Goal: Task Accomplishment & Management: Complete application form

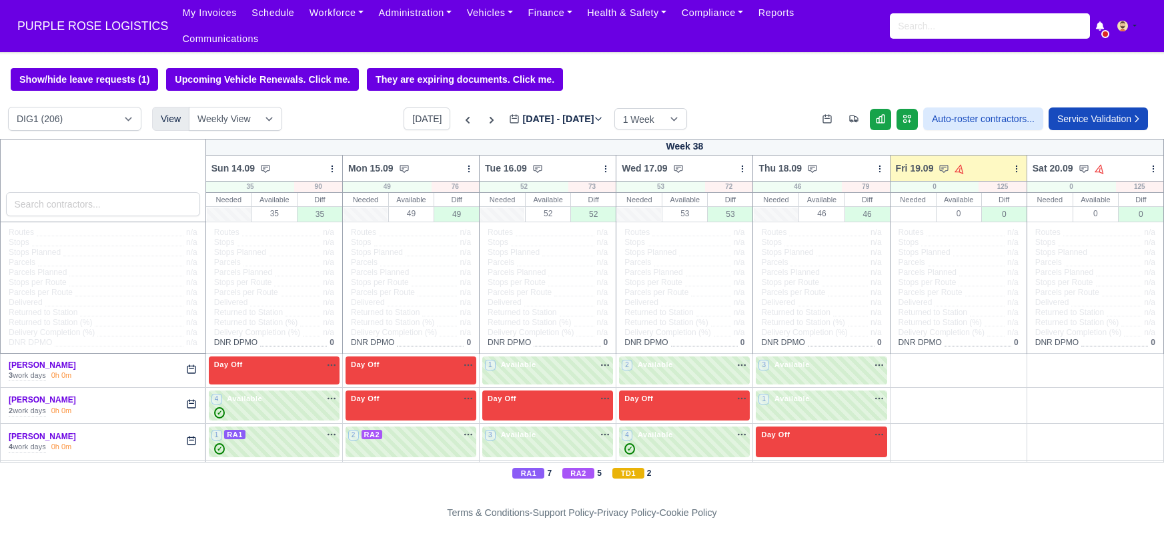
click at [327, 21] on link "Workforce" at bounding box center [336, 13] width 69 height 26
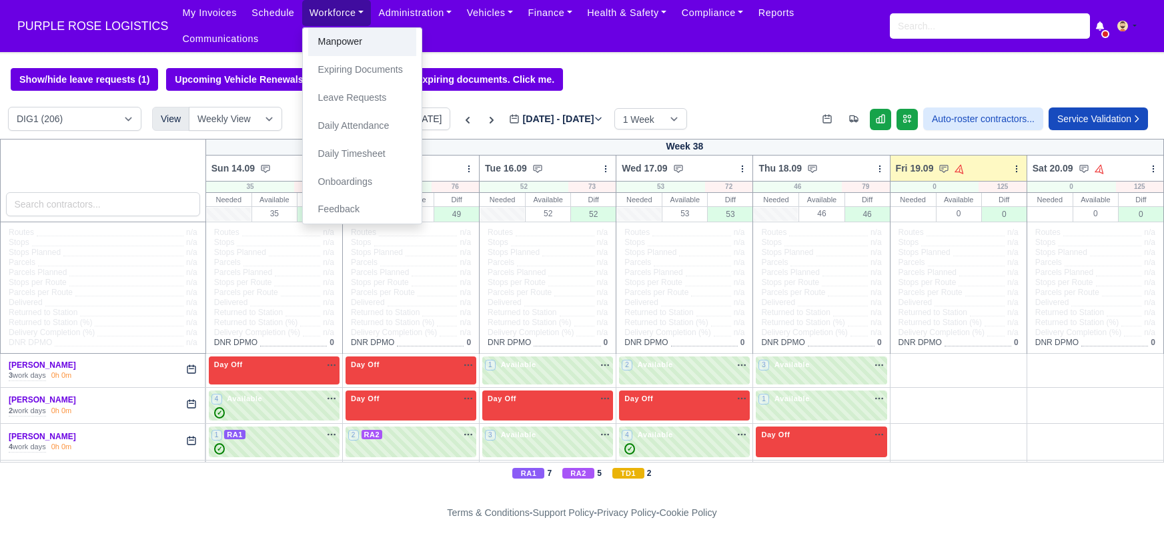
click at [329, 45] on link "Manpower" at bounding box center [362, 42] width 108 height 28
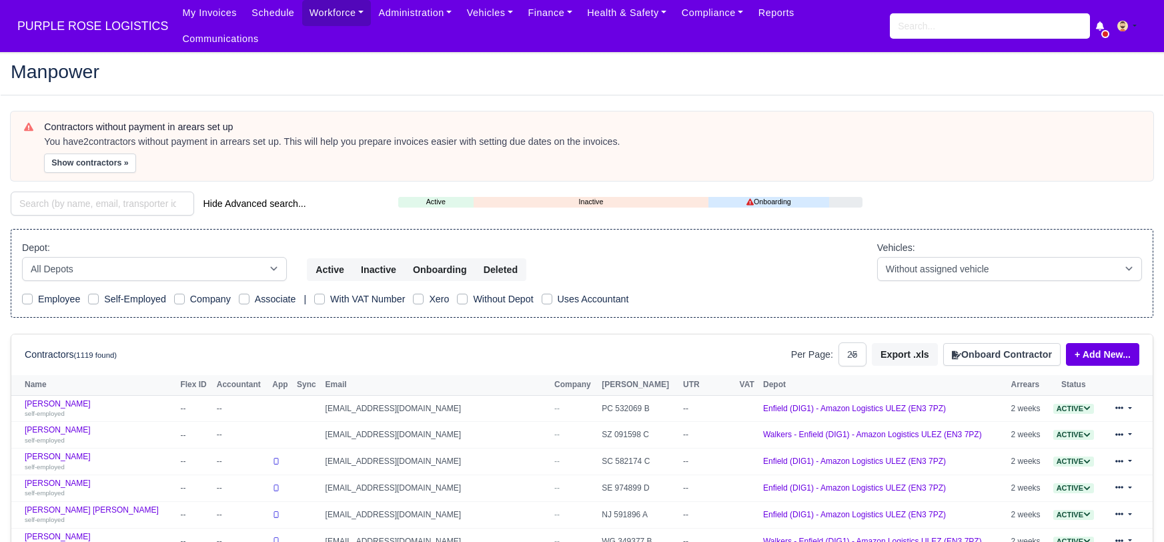
select select "25"
click at [988, 343] on button "Onboard Contractor" at bounding box center [1001, 354] width 117 height 23
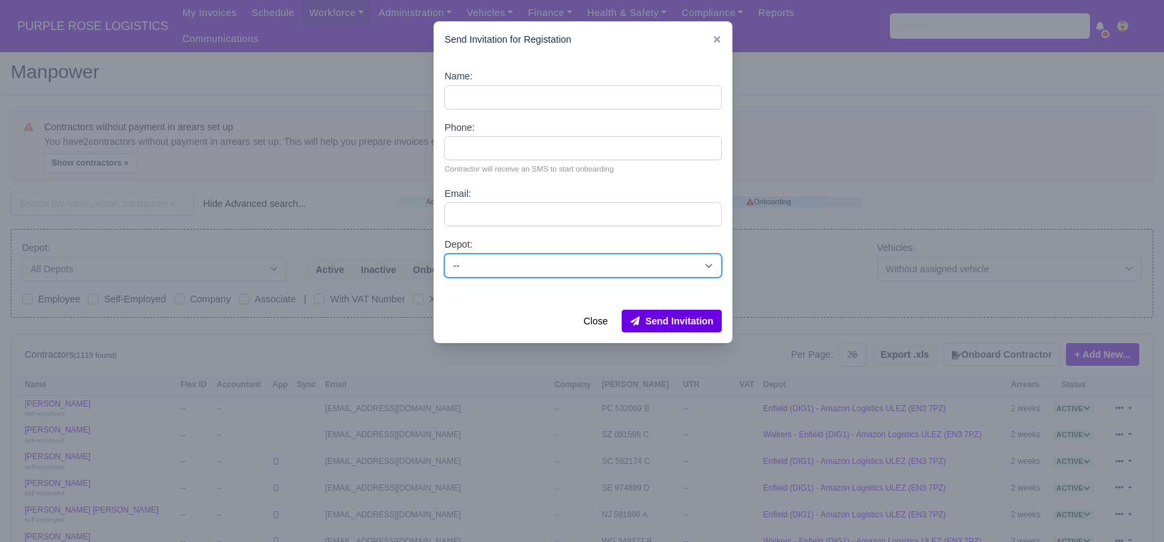
click at [507, 269] on select "-- Enfield (DIG1) - Amazon Logistics ULEZ (EN3 7PZ) Harlow (DHW1) - Amazon Logi…" at bounding box center [582, 265] width 277 height 24
select select "1"
click at [444, 253] on select "-- Enfield (DIG1) - Amazon Logistics ULEZ (EN3 7PZ) Harlow (DHW1) - Amazon Logi…" at bounding box center [582, 265] width 277 height 24
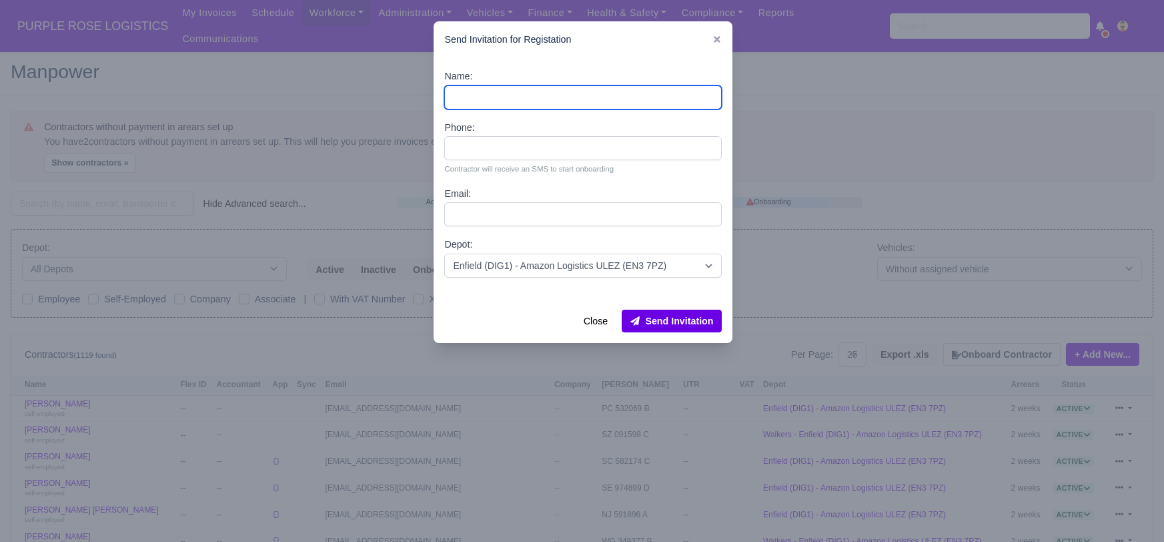
click at [478, 93] on input "Name:" at bounding box center [582, 97] width 277 height 24
paste input "[PERSON_NAME]"
type input "[PERSON_NAME]"
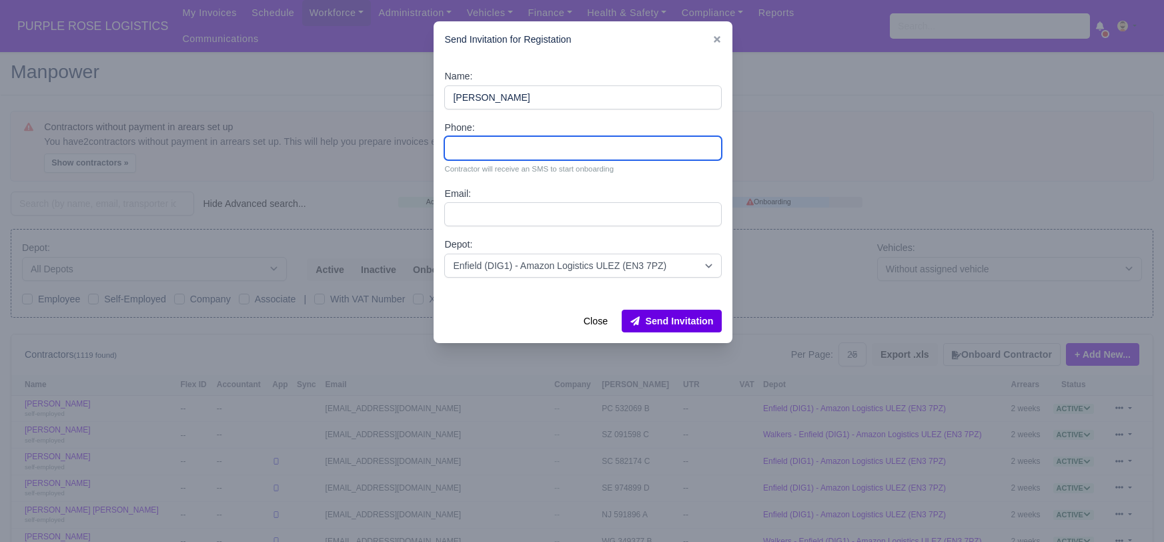
drag, startPoint x: 463, startPoint y: 141, endPoint x: 452, endPoint y: 143, distance: 10.8
click at [459, 143] on input "Phone:" at bounding box center [582, 148] width 277 height 24
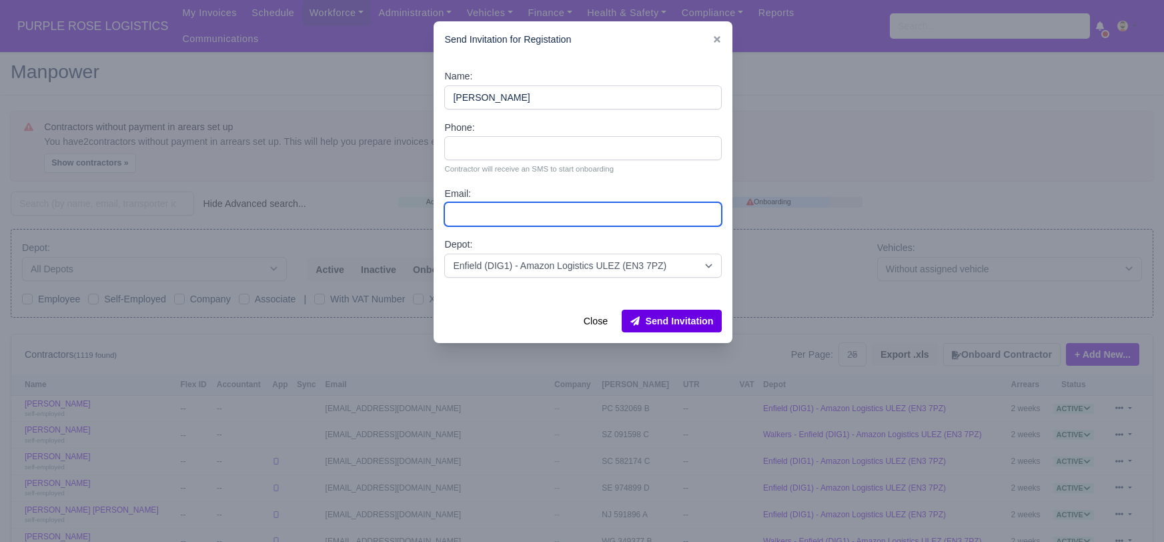
paste input "[EMAIL_ADDRESS][DOMAIN_NAME]"
type input "[EMAIL_ADDRESS][DOMAIN_NAME]"
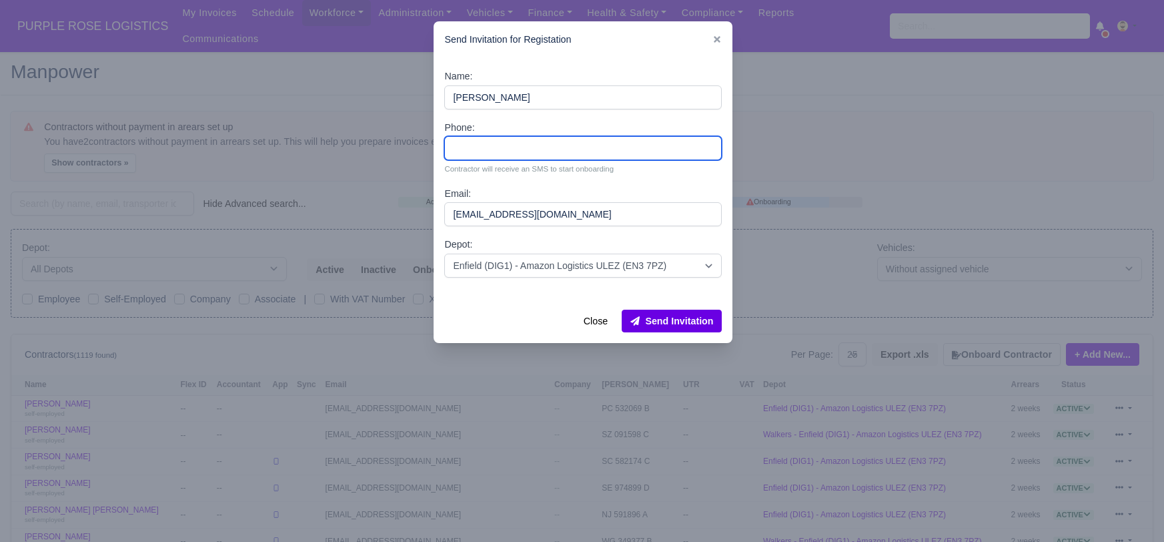
click at [489, 144] on input "Phone:" at bounding box center [582, 148] width 277 height 24
click at [486, 147] on input "Phone:" at bounding box center [582, 148] width 277 height 24
type input "0753946632"
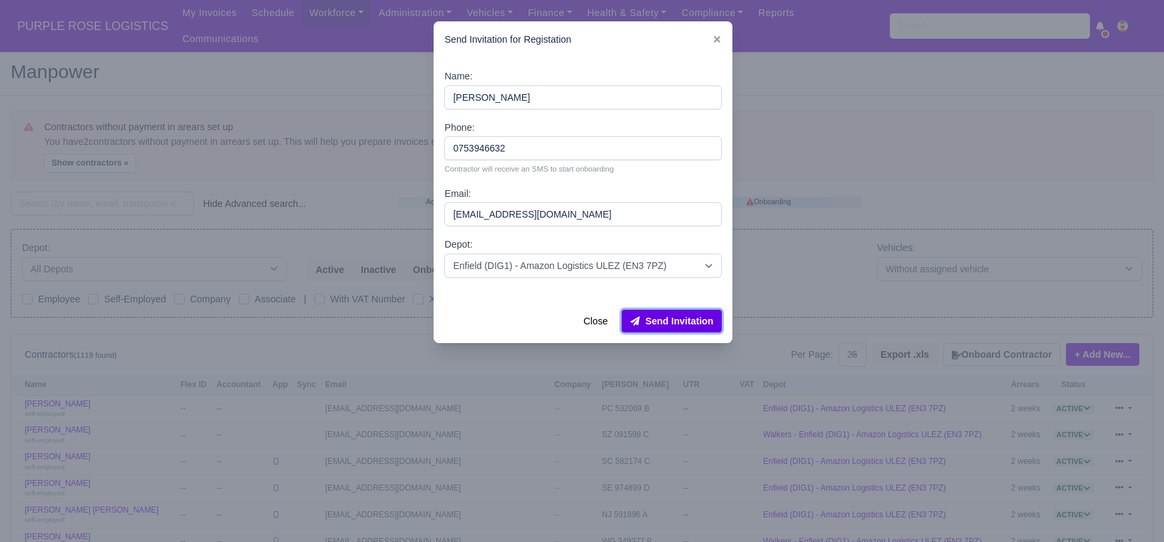
click at [670, 327] on button "Send Invitation" at bounding box center [672, 320] width 100 height 23
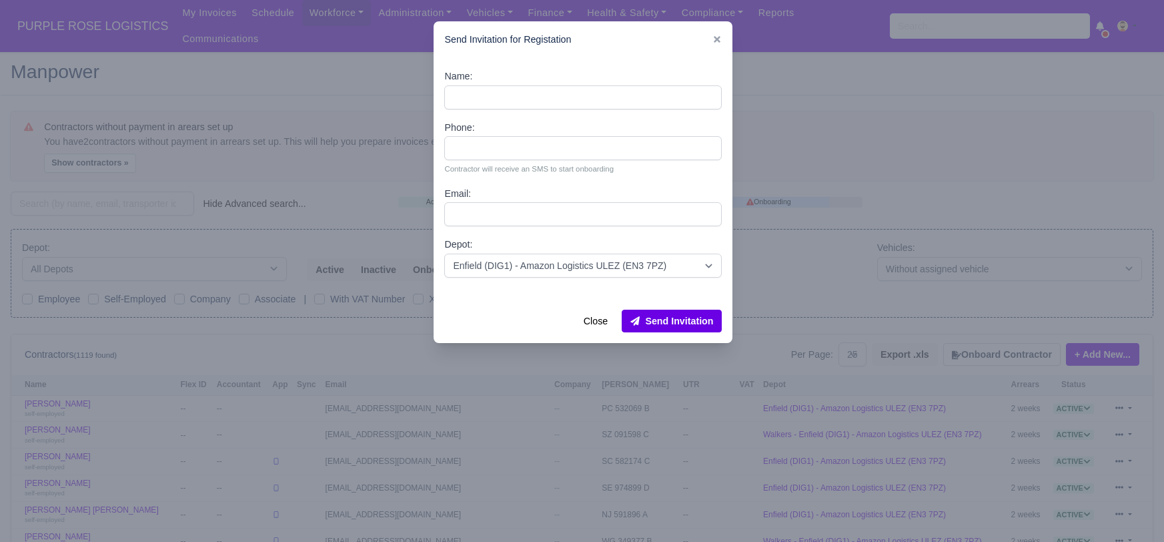
click at [129, 197] on div at bounding box center [582, 271] width 1164 height 542
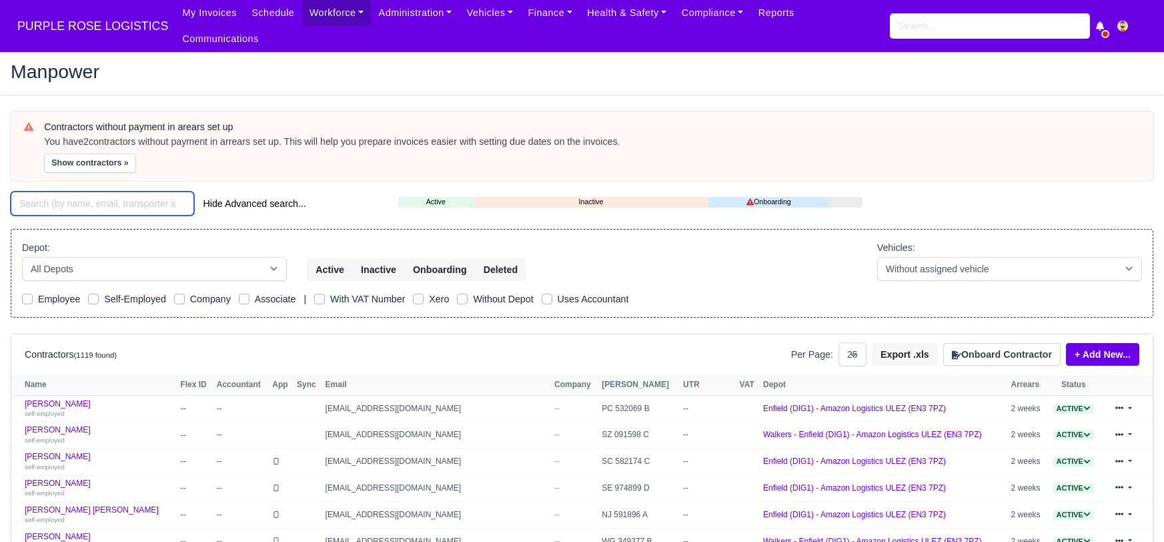
click at [125, 191] on input "search" at bounding box center [102, 203] width 183 height 24
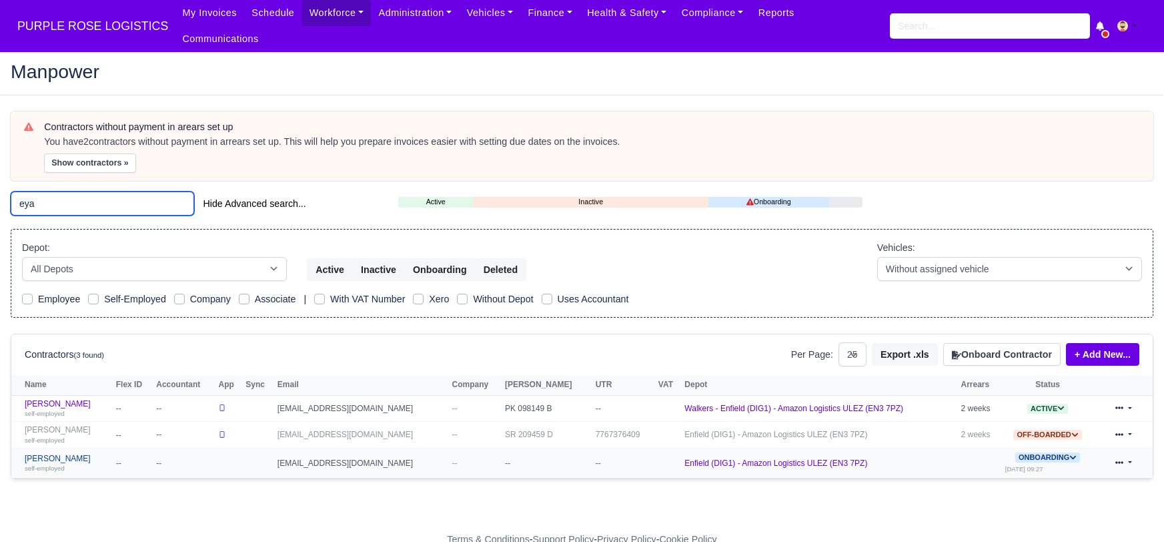
type input "eya"
click at [49, 453] on link "Eyad Alabboud self-employed" at bounding box center [67, 462] width 85 height 19
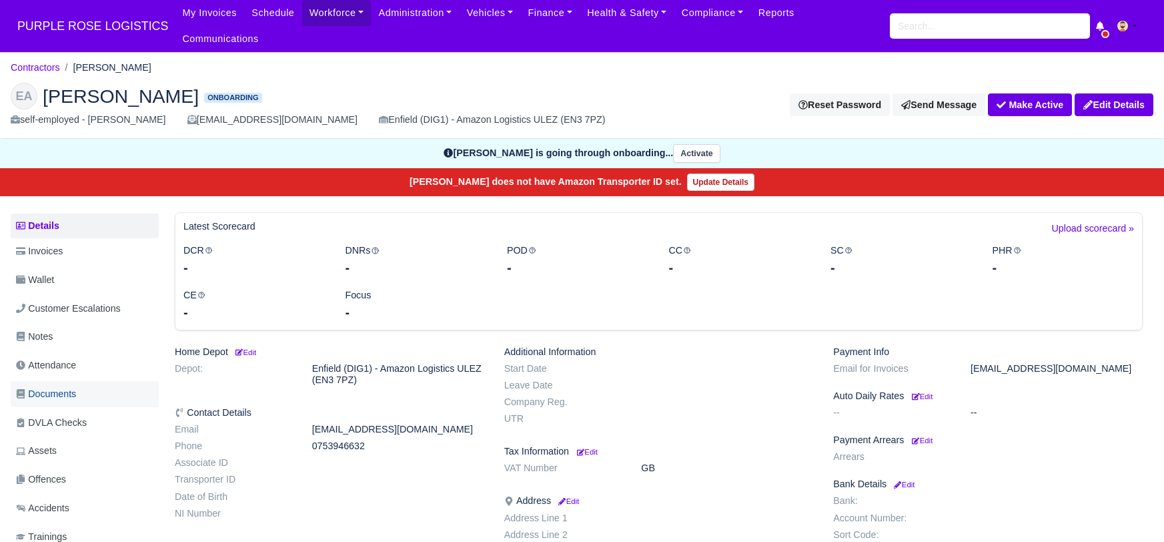
click at [46, 386] on span "Documents" at bounding box center [46, 393] width 60 height 15
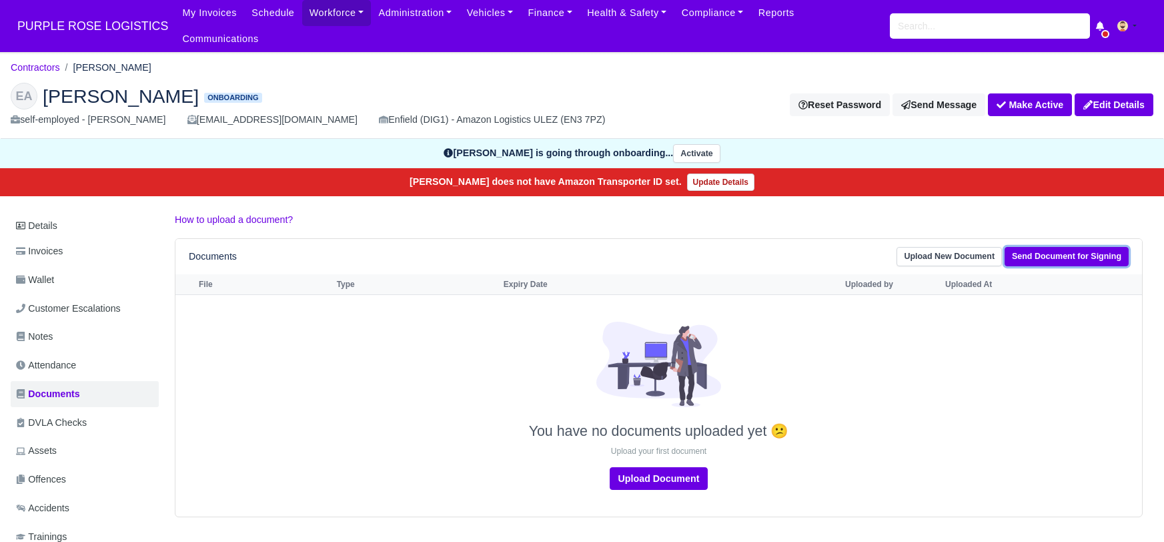
click at [1060, 247] on link "Send Document for Signing" at bounding box center [1066, 256] width 124 height 19
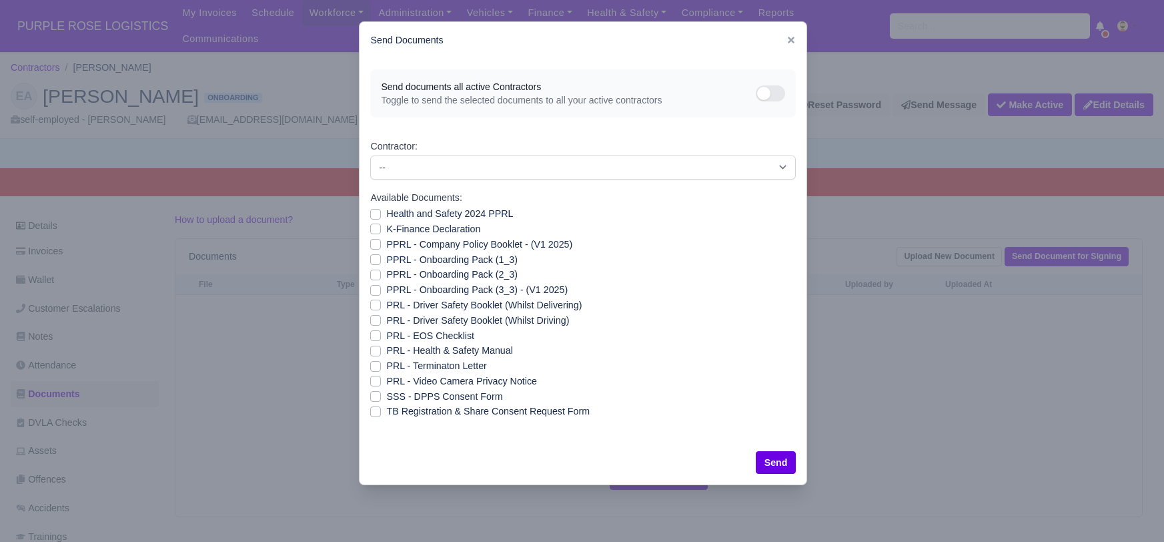
click at [386, 394] on label "SSS - DPPS Consent Form" at bounding box center [444, 396] width 116 height 15
click at [380, 394] on input "SSS - DPPS Consent Form" at bounding box center [375, 394] width 11 height 11
checkbox input "true"
click at [768, 456] on button "Send" at bounding box center [776, 462] width 41 height 23
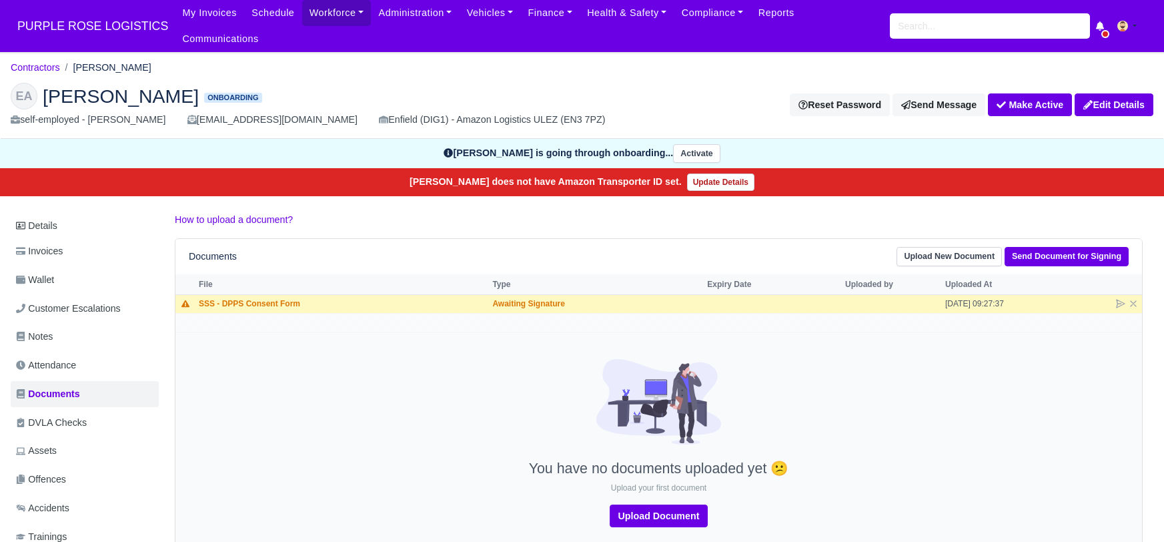
click at [325, 407] on div at bounding box center [659, 409] width 960 height 101
drag, startPoint x: 290, startPoint y: 66, endPoint x: 317, endPoint y: 29, distance: 45.7
click at [291, 72] on div "EA [PERSON_NAME] Onboarding self-employed - [PERSON_NAME] [EMAIL_ADDRESS][DOMAI…" at bounding box center [582, 105] width 1162 height 67
drag, startPoint x: 53, startPoint y: 51, endPoint x: 57, endPoint y: 57, distance: 7.2
click at [55, 62] on link "Contractors" at bounding box center [35, 67] width 49 height 11
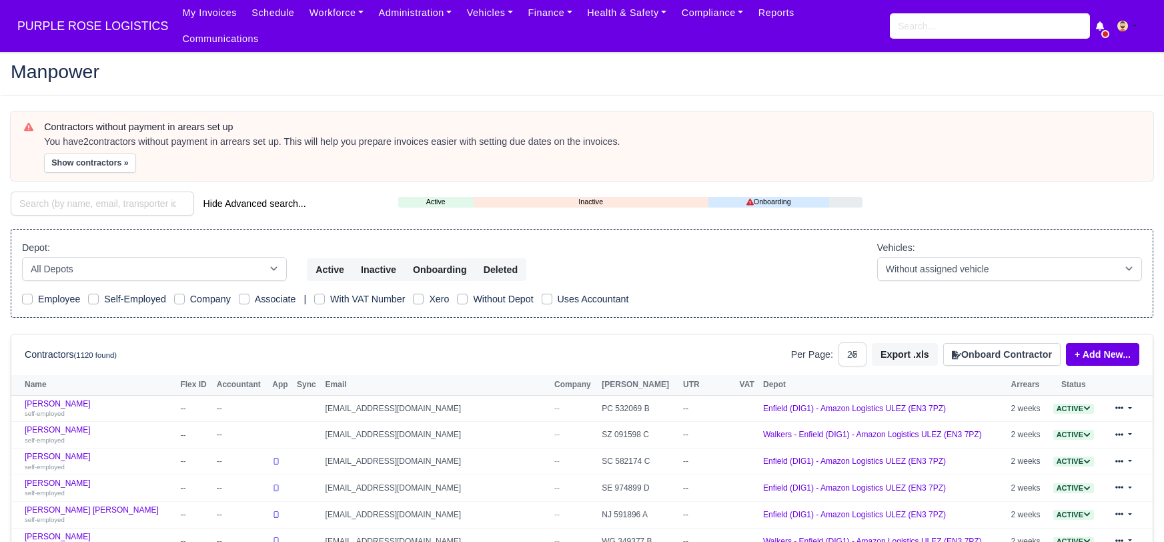
select select "25"
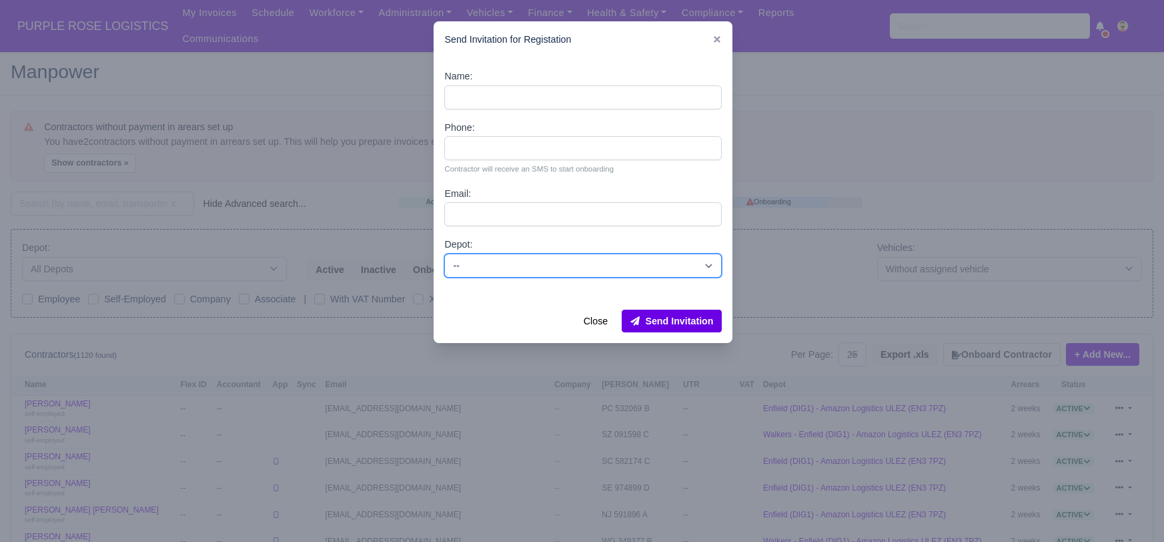
click at [491, 264] on select "-- Enfield (DIG1) - Amazon Logistics ULEZ (EN3 7PZ) Harlow (DHW1) - Amazon Logi…" at bounding box center [582, 265] width 277 height 24
select select "1"
click at [444, 253] on select "-- Enfield (DIG1) - Amazon Logistics ULEZ (EN3 7PZ) Harlow (DHW1) - Amazon Logi…" at bounding box center [582, 265] width 277 height 24
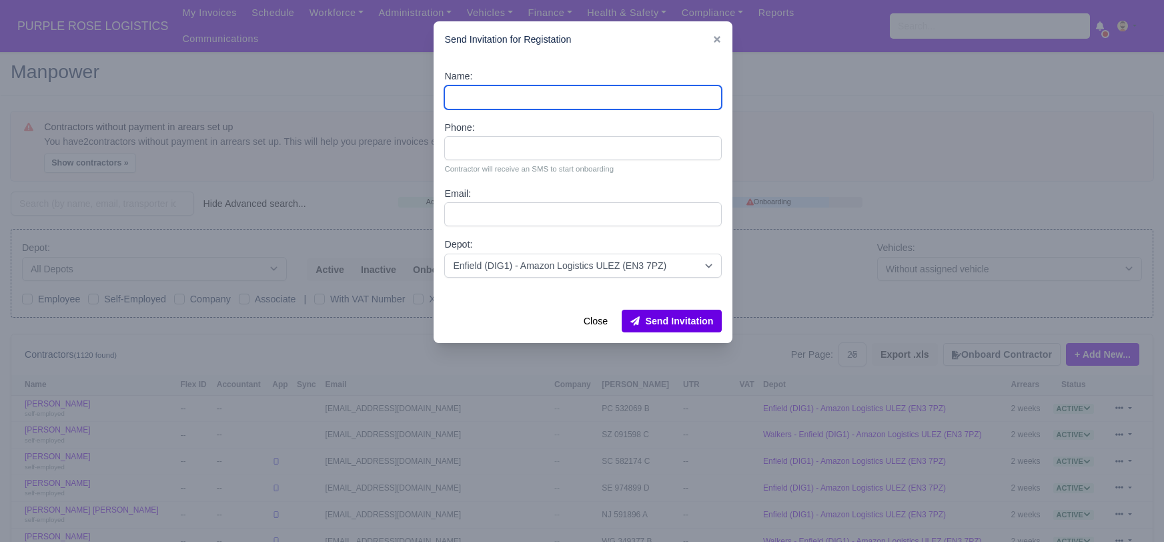
paste input "[PERSON_NAME]"
type input "[PERSON_NAME]"
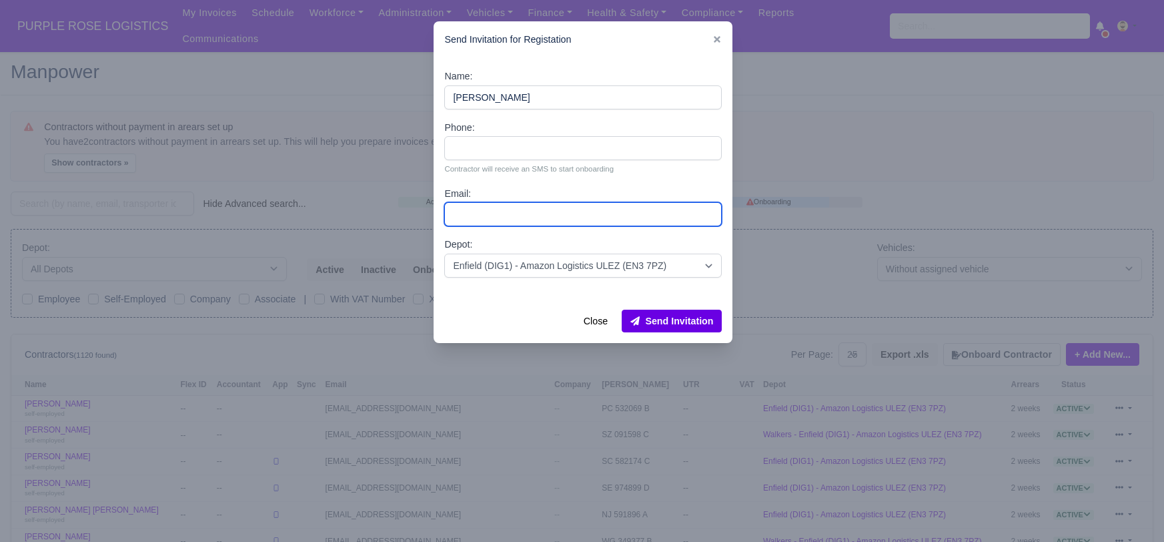
click at [498, 218] on input "Email:" at bounding box center [582, 214] width 277 height 24
paste input "[EMAIL_ADDRESS][DOMAIN_NAME]"
type input "[EMAIL_ADDRESS][DOMAIN_NAME]"
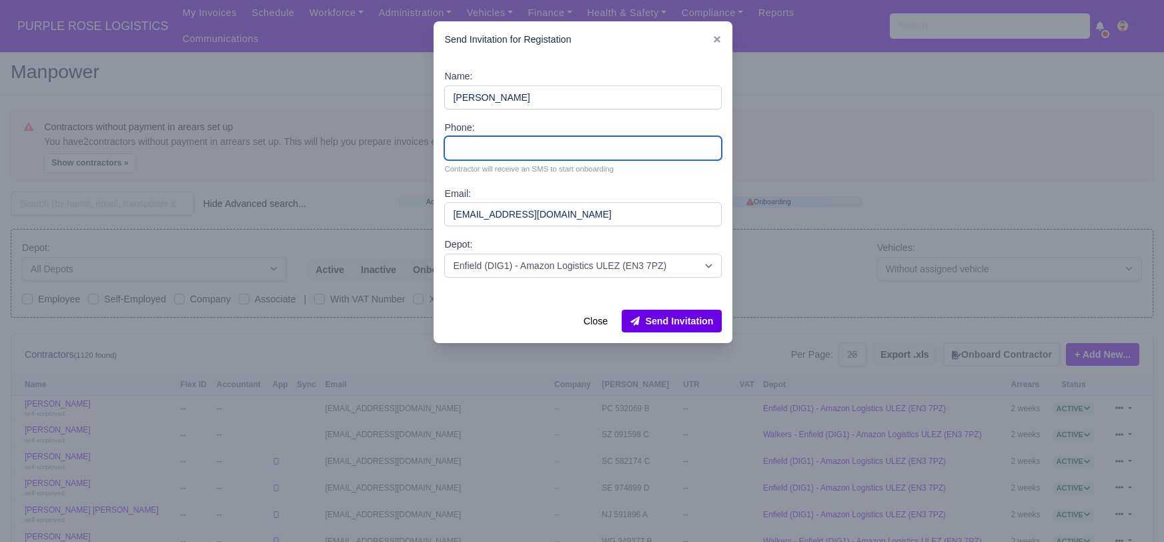
click at [464, 149] on input "Phone:" at bounding box center [582, 148] width 277 height 24
paste input "7957001982"
type input "7957001982"
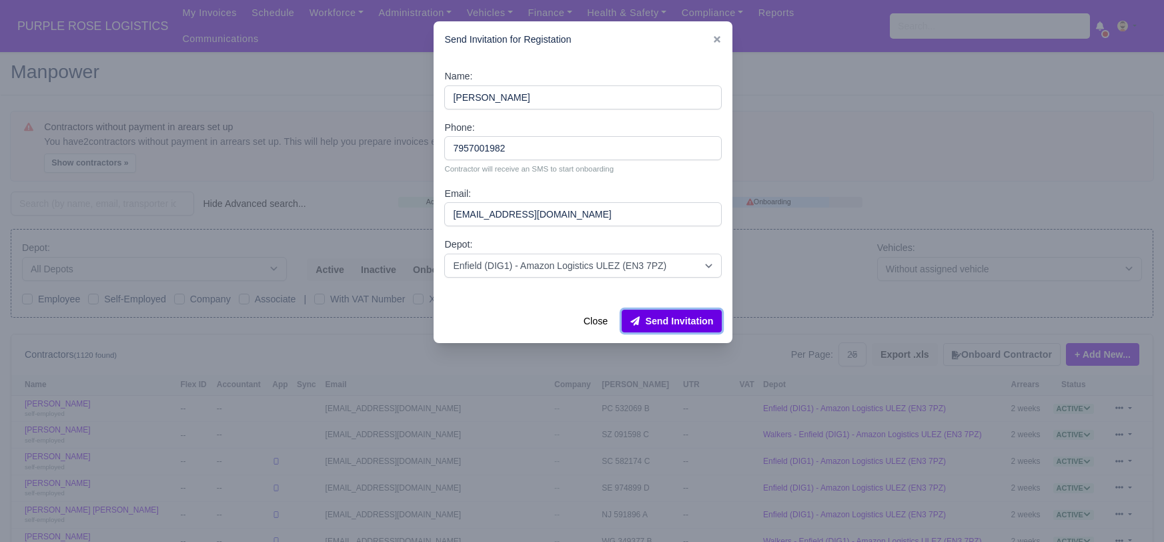
click at [683, 321] on button "Send Invitation" at bounding box center [672, 320] width 100 height 23
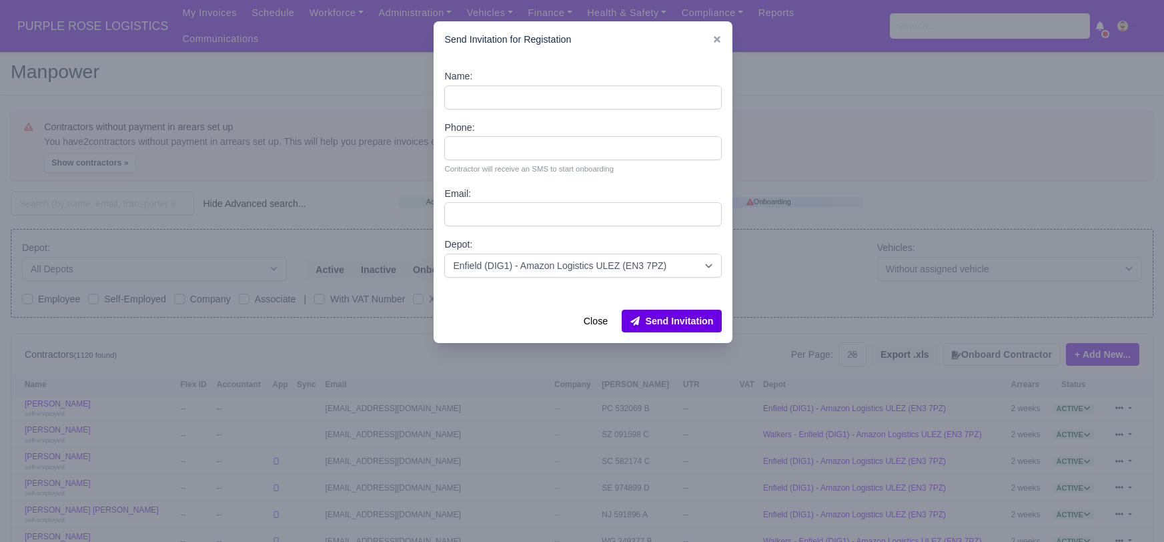
click at [107, 191] on div at bounding box center [582, 271] width 1164 height 542
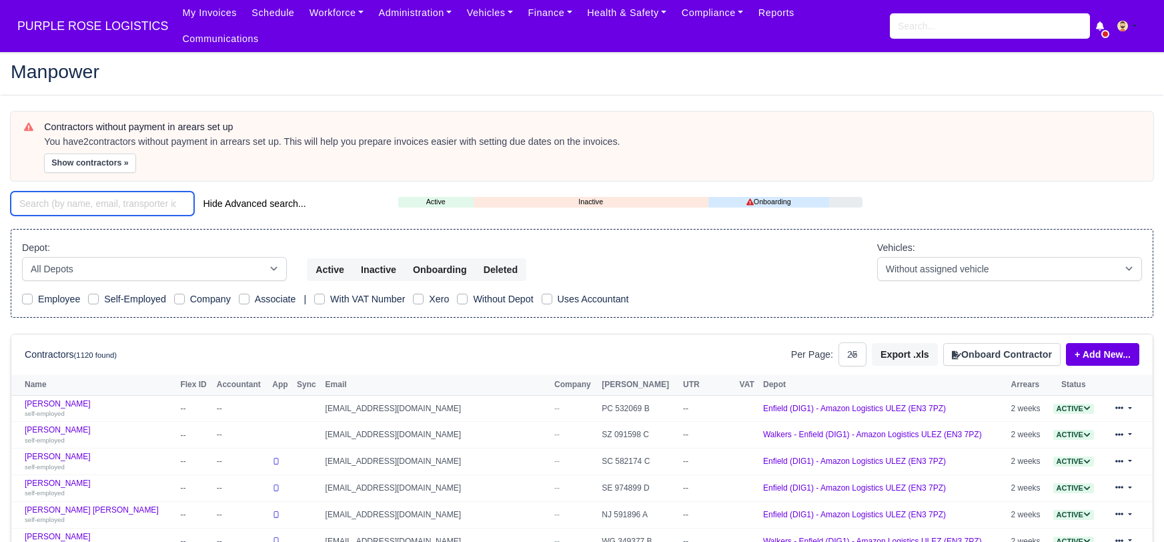
click at [107, 191] on input "search" at bounding box center [102, 203] width 183 height 24
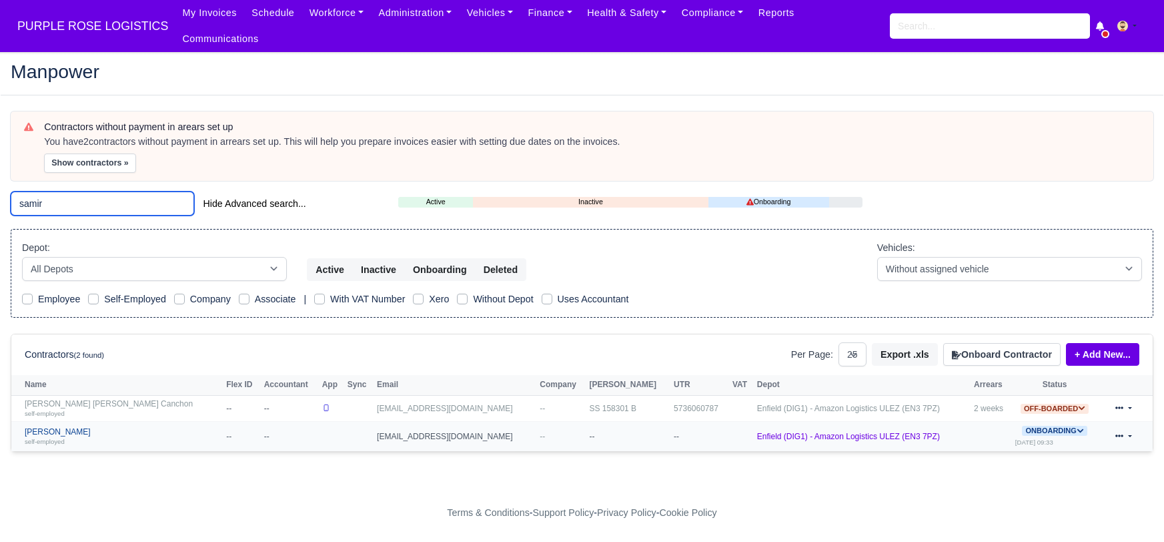
type input "samir"
click at [63, 436] on div "self-employed" at bounding box center [122, 440] width 195 height 9
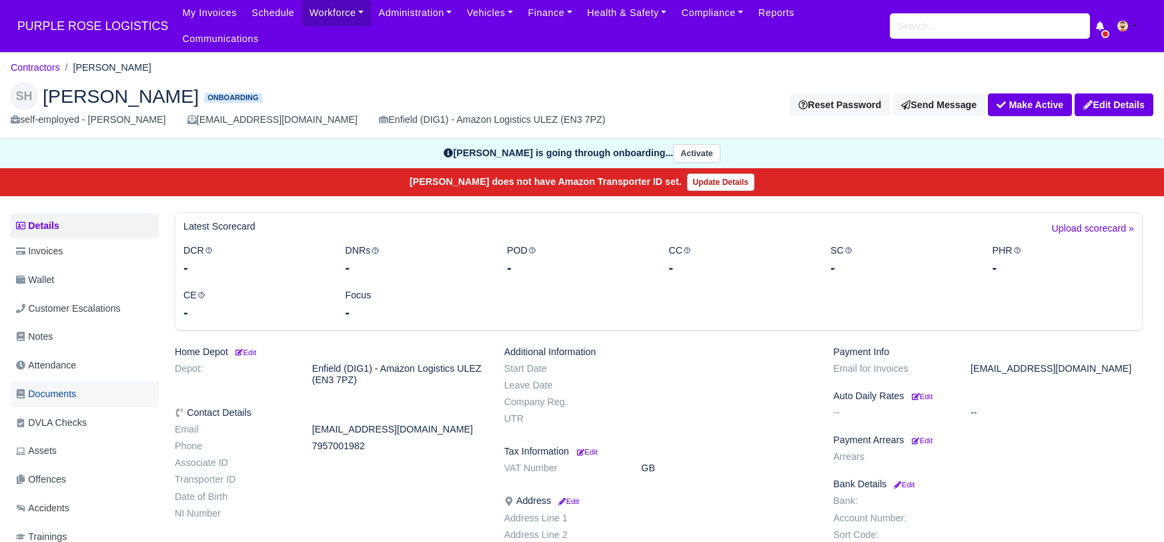
click at [68, 386] on span "Documents" at bounding box center [46, 393] width 60 height 15
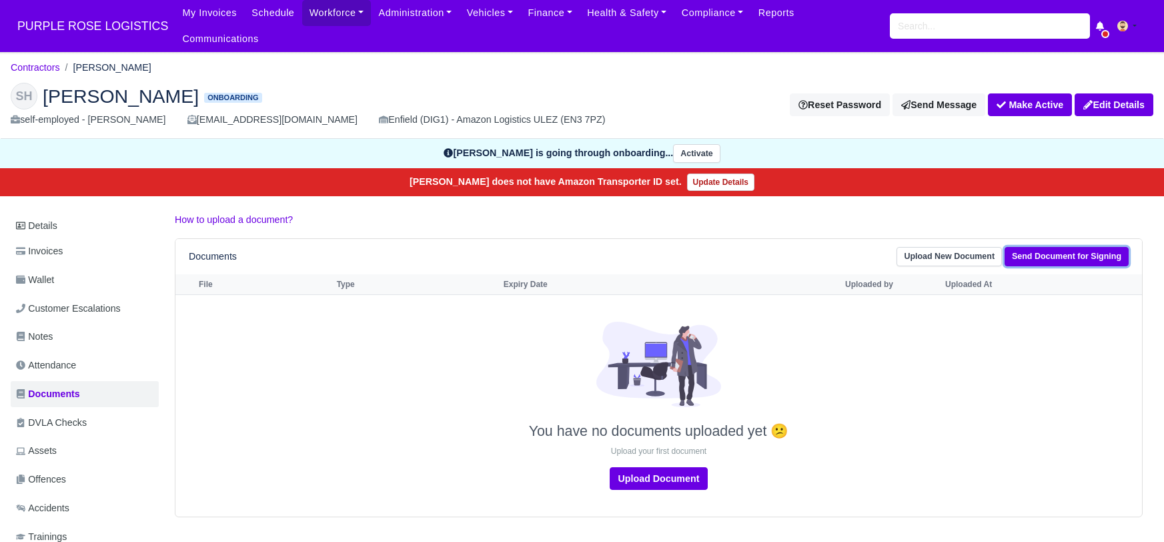
click at [1055, 247] on link "Send Document for Signing" at bounding box center [1066, 256] width 124 height 19
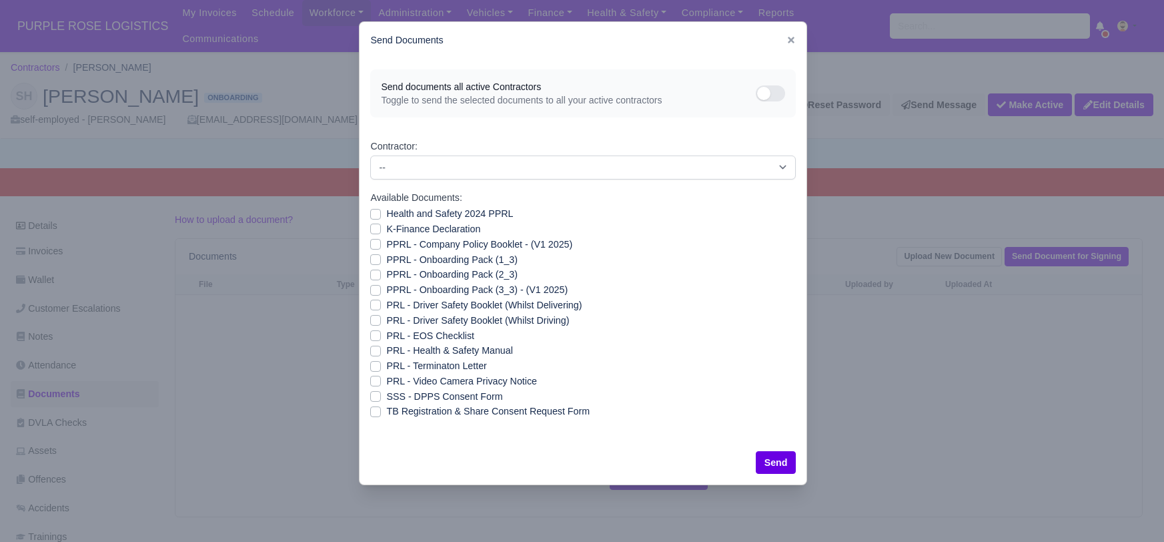
click at [386, 394] on label "SSS - DPPS Consent Form" at bounding box center [444, 396] width 116 height 15
click at [374, 394] on input "SSS - DPPS Consent Form" at bounding box center [375, 394] width 11 height 11
checkbox input "true"
click at [789, 462] on button "Send" at bounding box center [776, 462] width 41 height 23
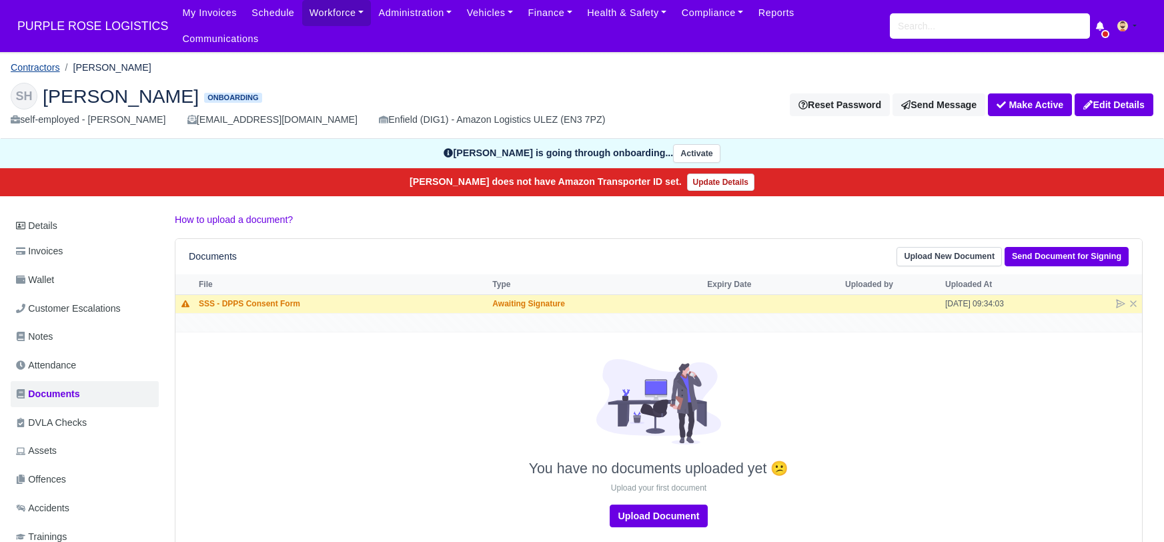
click at [43, 62] on link "Contractors" at bounding box center [35, 67] width 49 height 11
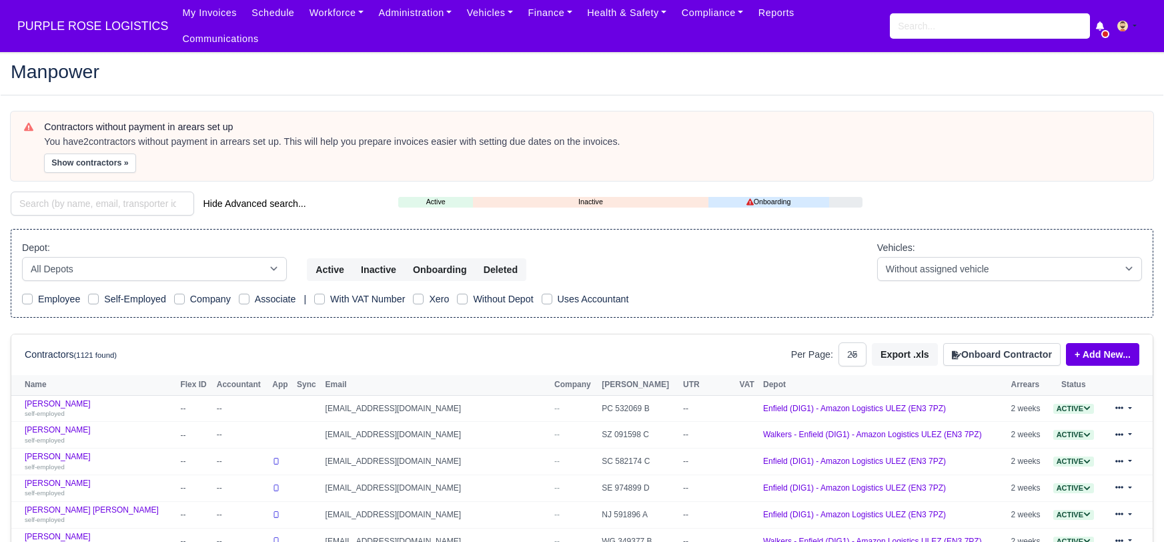
select select "25"
click at [450, 62] on h2 "Manpower" at bounding box center [582, 71] width 1142 height 19
